Goal: Task Accomplishment & Management: Use online tool/utility

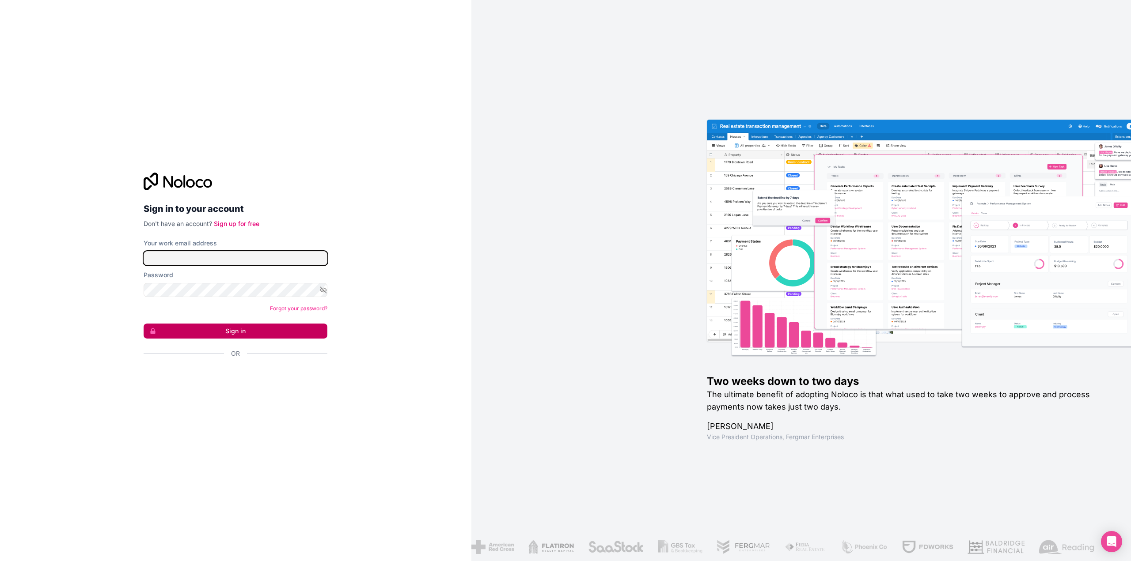
type input "workshop@pfelimited.com"
click at [204, 334] on button "Sign in" at bounding box center [236, 331] width 184 height 15
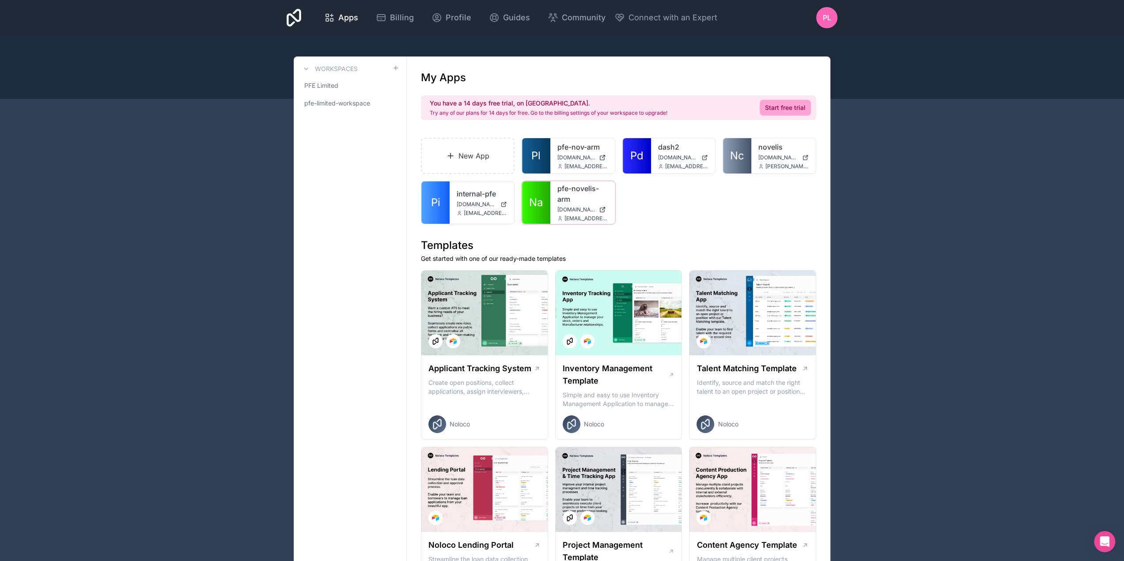
click at [0, 0] on div at bounding box center [0, 0] width 0 height 0
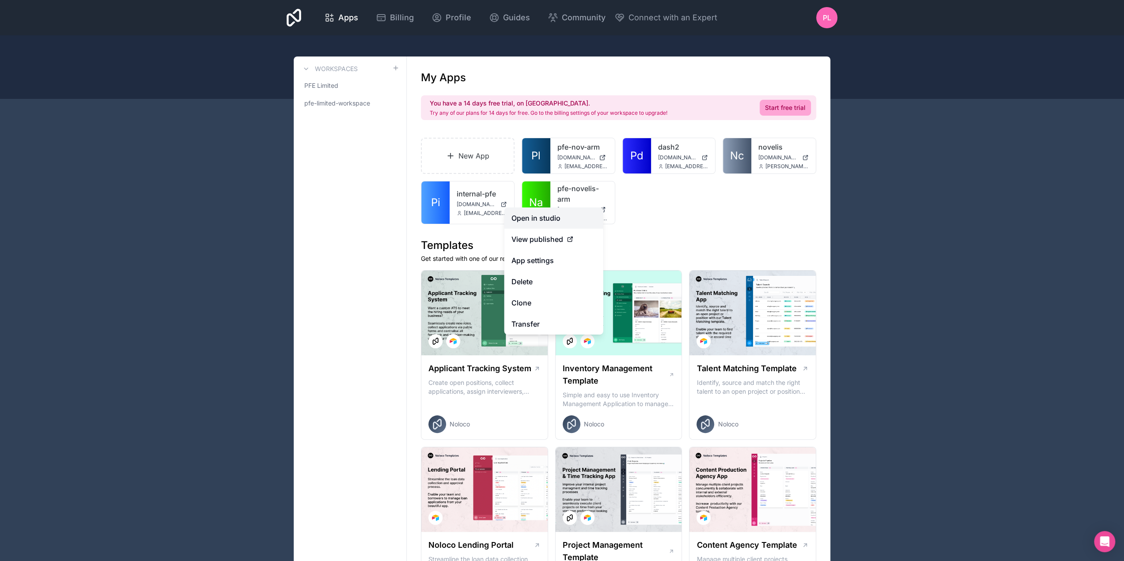
click at [563, 219] on link "Open in studio" at bounding box center [553, 218] width 99 height 21
